Goal: Information Seeking & Learning: Learn about a topic

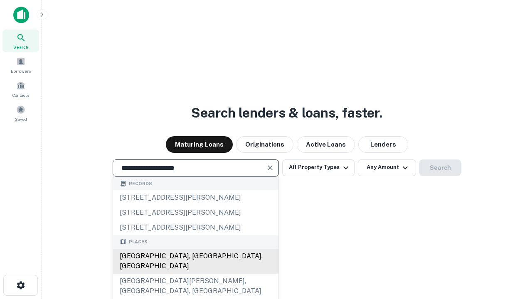
click at [195, 274] on div "[GEOGRAPHIC_DATA], [GEOGRAPHIC_DATA], [GEOGRAPHIC_DATA]" at bounding box center [195, 261] width 165 height 25
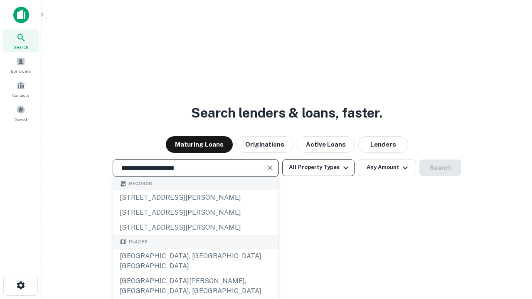
type input "**********"
click at [318, 167] on button "All Property Types" at bounding box center [318, 167] width 72 height 17
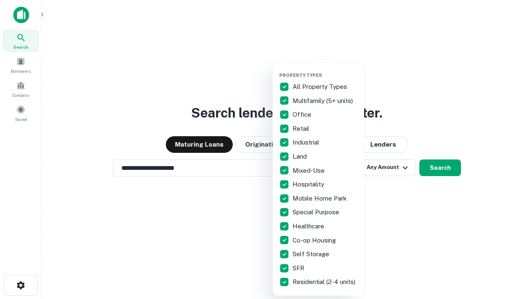
click at [325, 70] on button "button" at bounding box center [324, 70] width 91 height 0
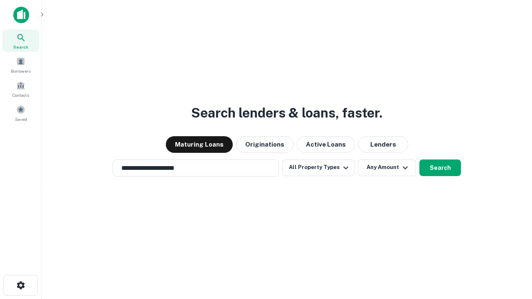
scroll to position [5, 100]
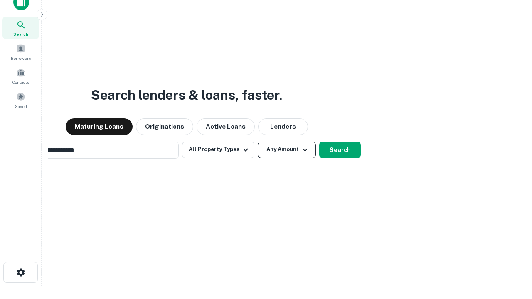
click at [258, 142] on button "Any Amount" at bounding box center [287, 150] width 58 height 17
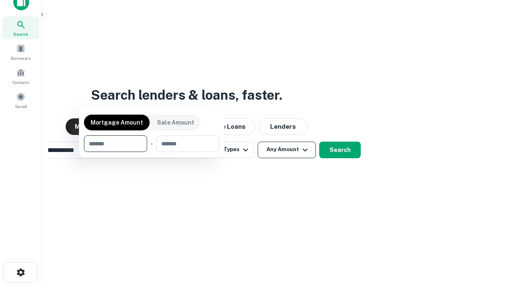
scroll to position [13, 0]
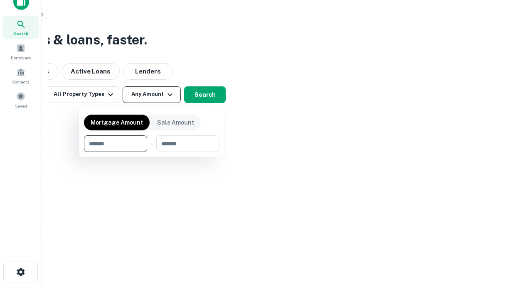
type input "*******"
click at [152, 152] on button "button" at bounding box center [151, 152] width 135 height 0
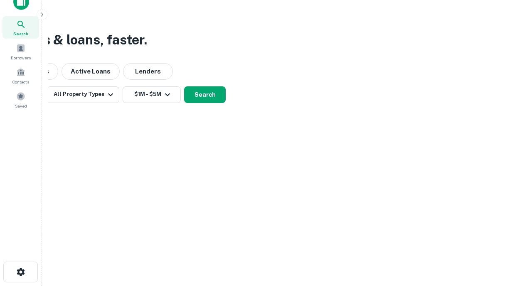
scroll to position [13, 0]
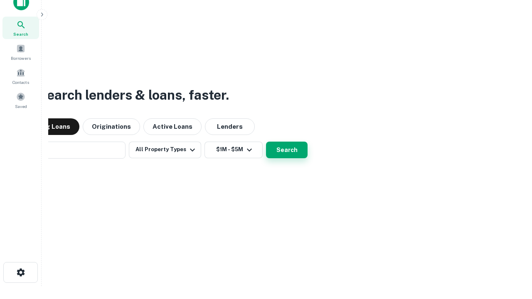
click at [266, 142] on button "Search" at bounding box center [287, 150] width 42 height 17
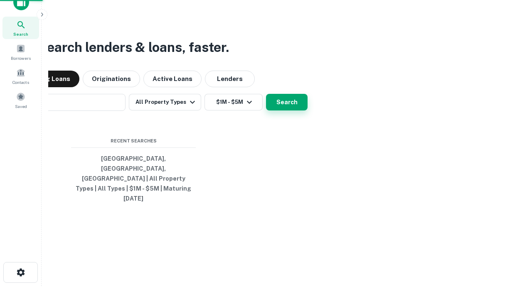
scroll to position [13, 0]
